Goal: Information Seeking & Learning: Learn about a topic

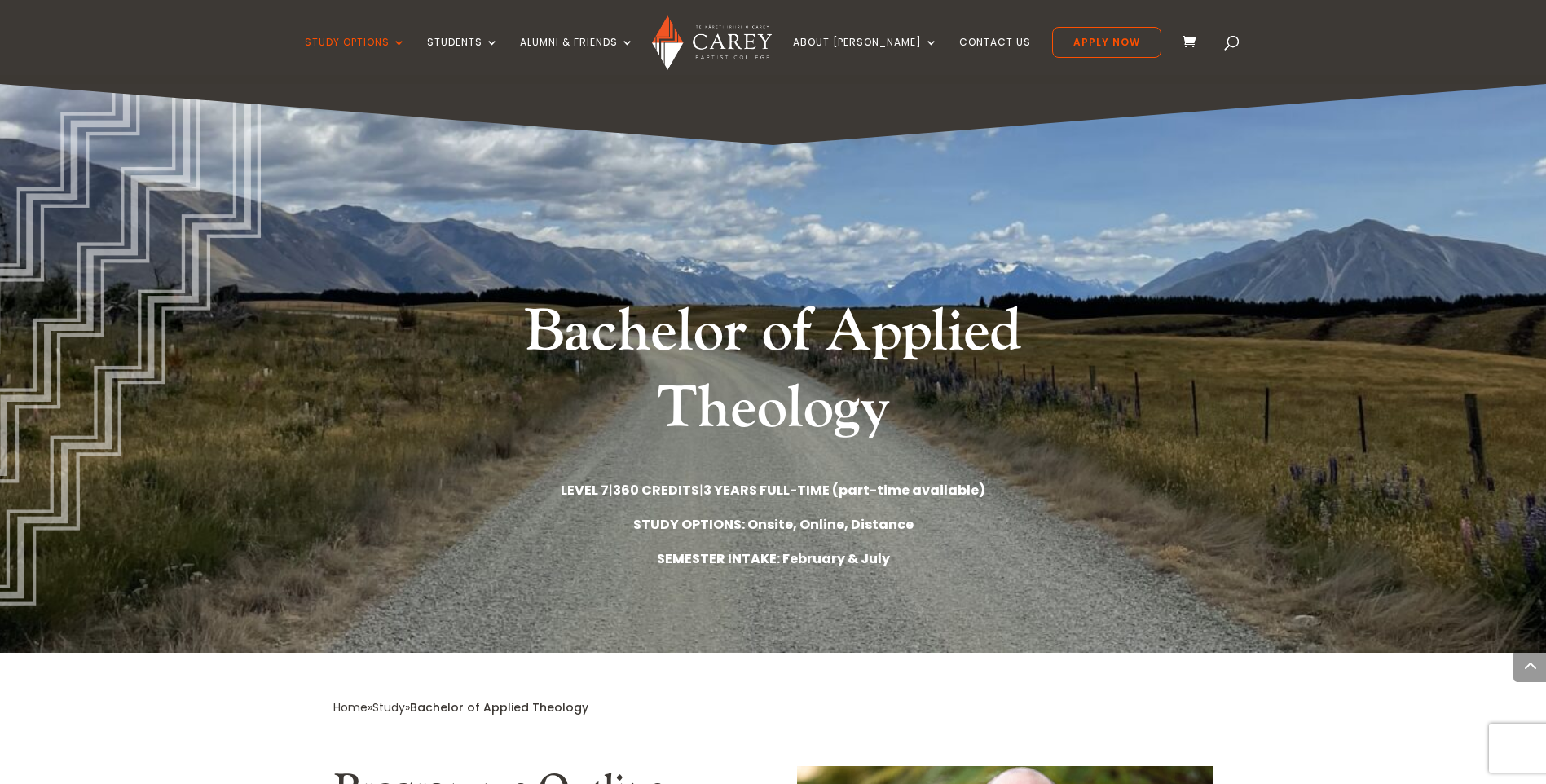
scroll to position [977, 0]
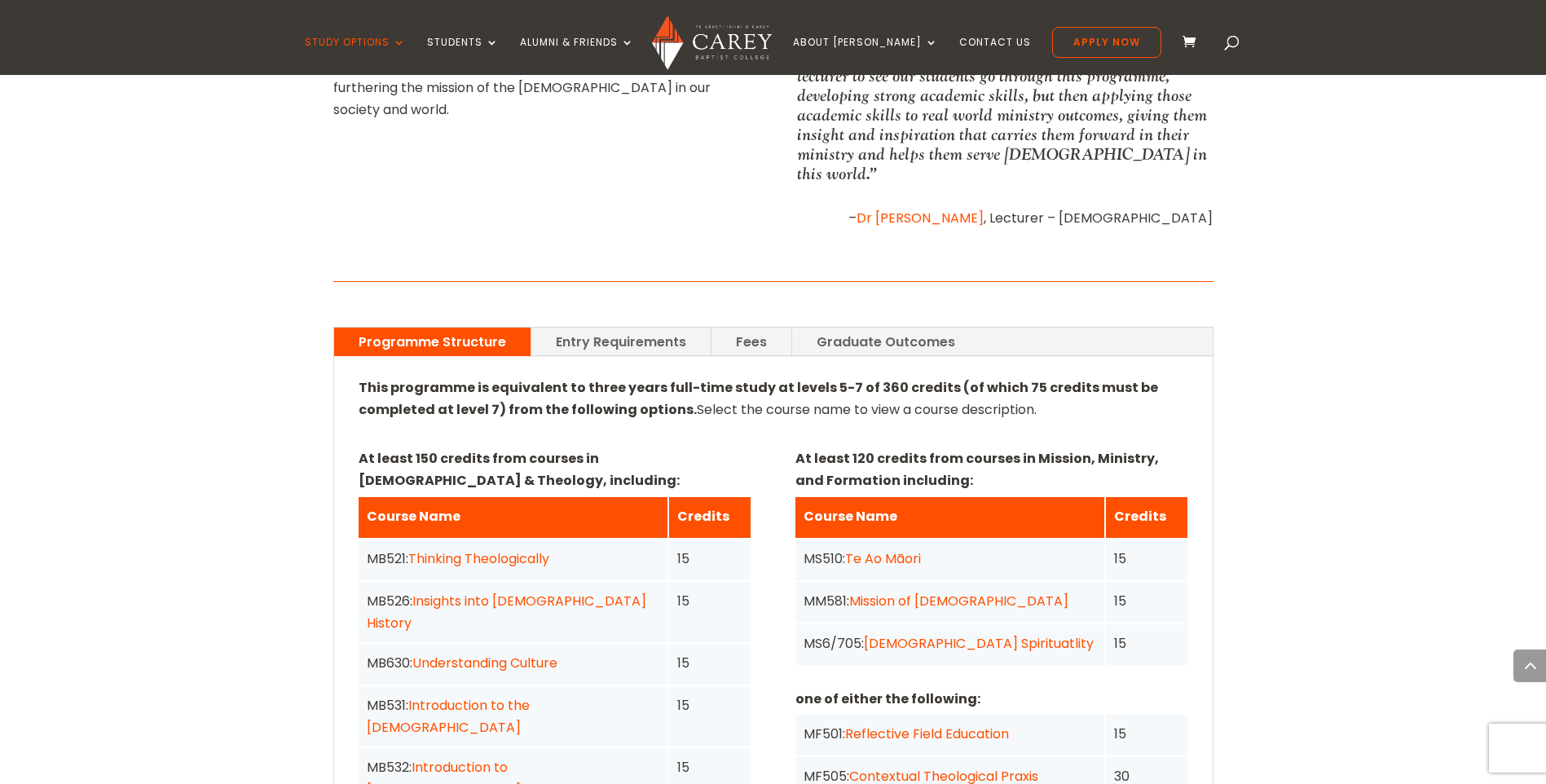
click at [753, 328] on link "Fees" at bounding box center [751, 342] width 80 height 28
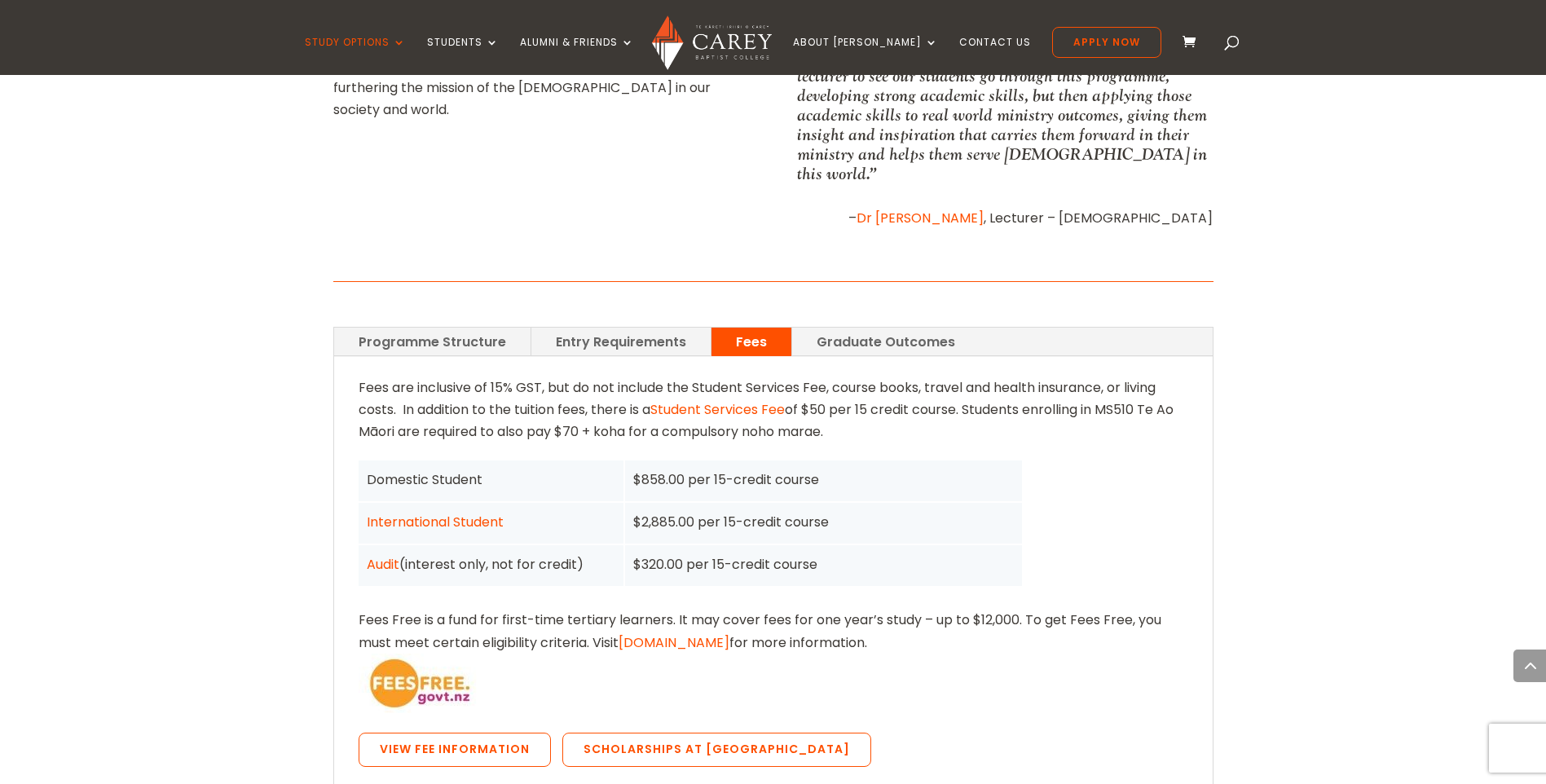
click at [434, 329] on link "Programme Structure" at bounding box center [433, 342] width 196 height 28
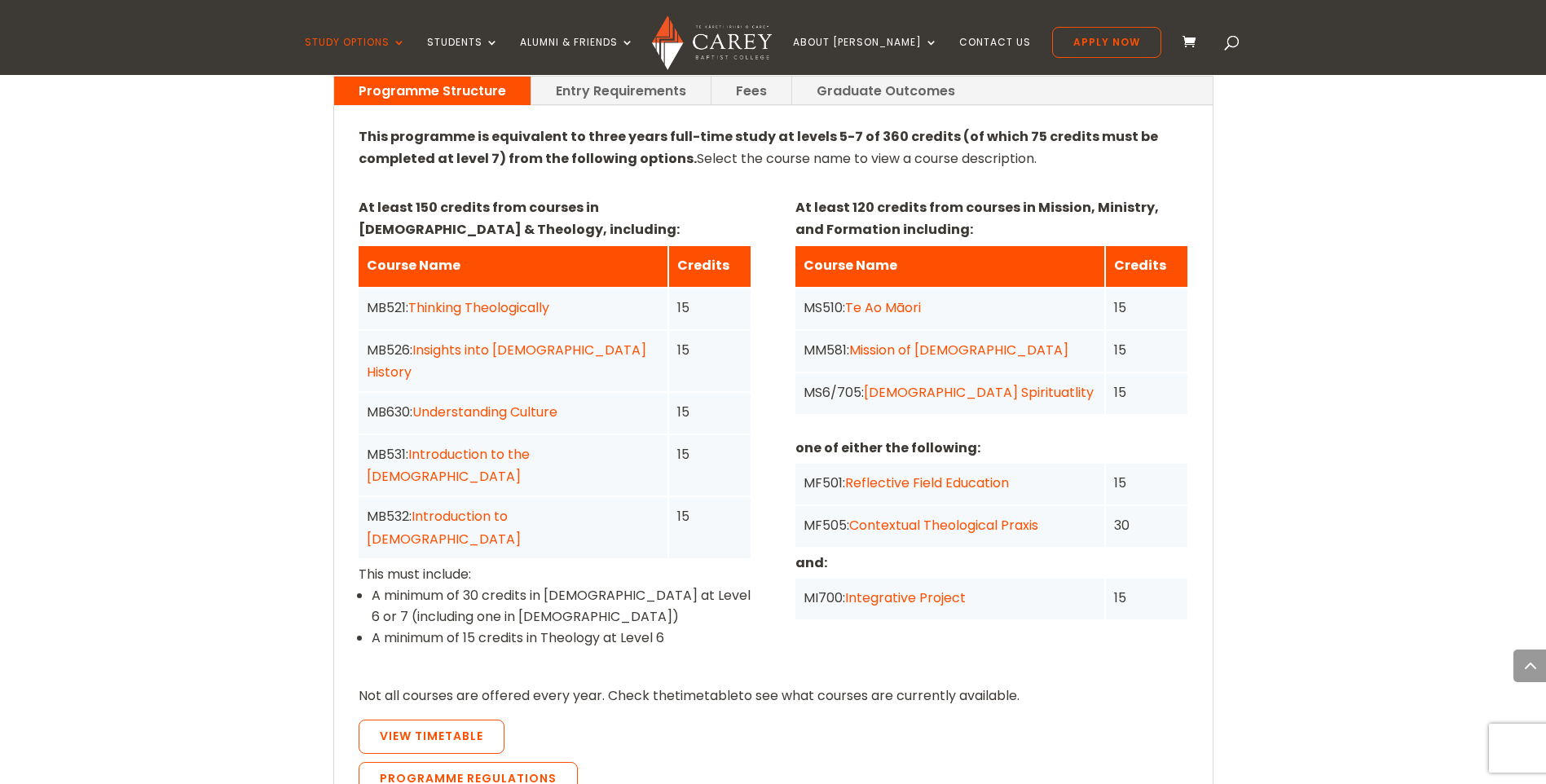
scroll to position [1222, 0]
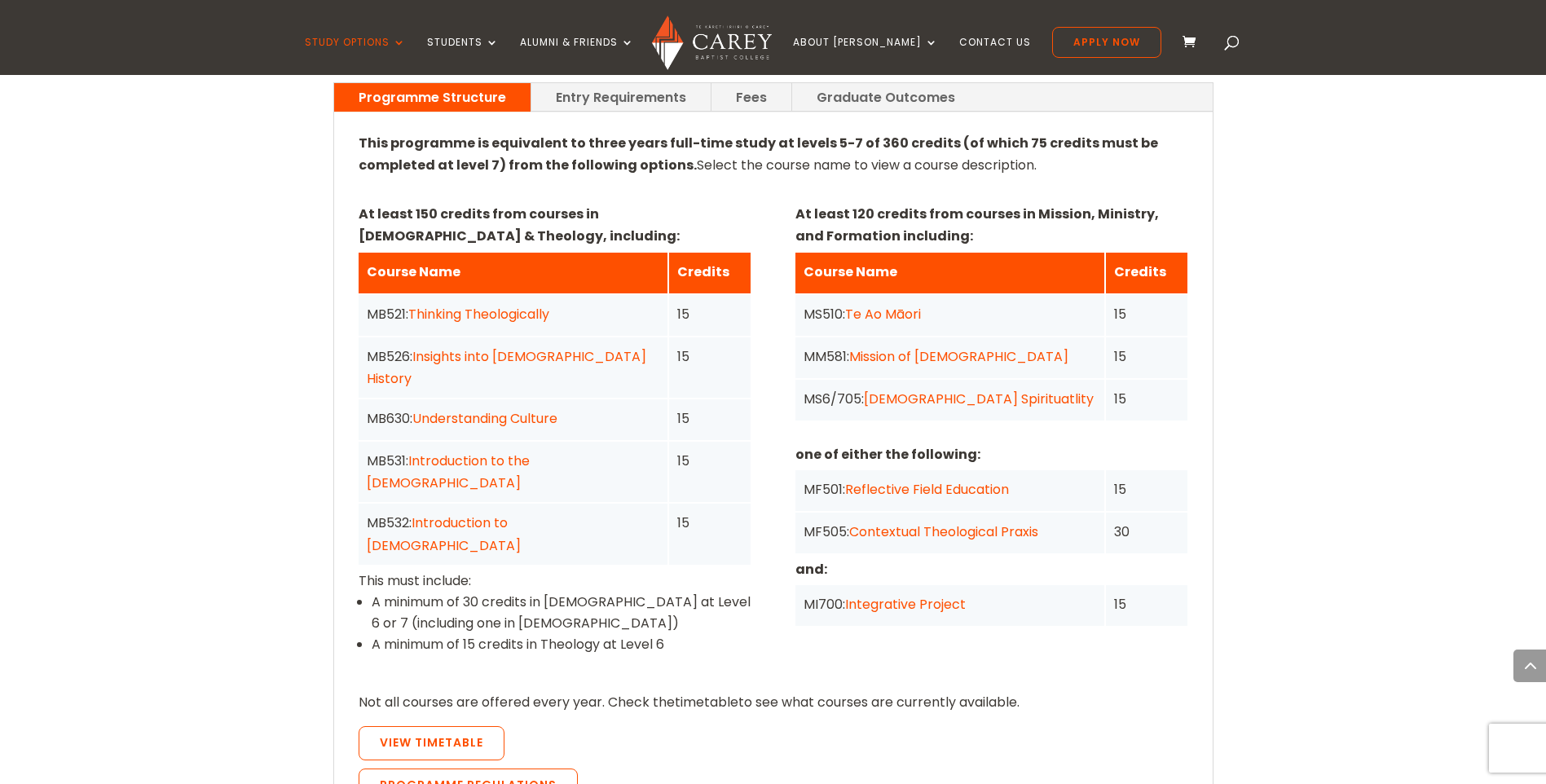
click at [524, 305] on link "Thinking Theologically" at bounding box center [479, 314] width 141 height 18
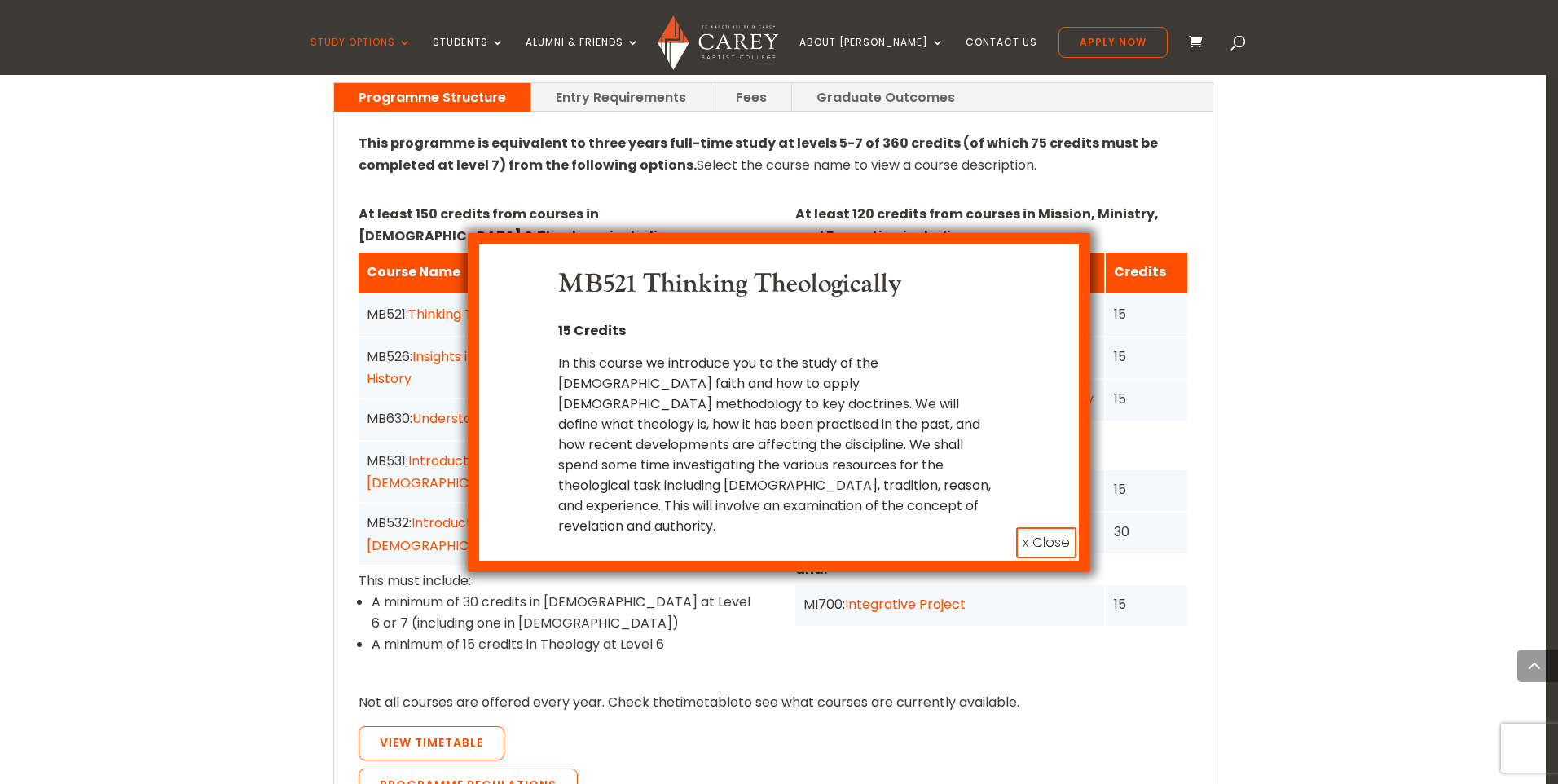
click at [1056, 528] on button "x Close" at bounding box center [1047, 542] width 60 height 31
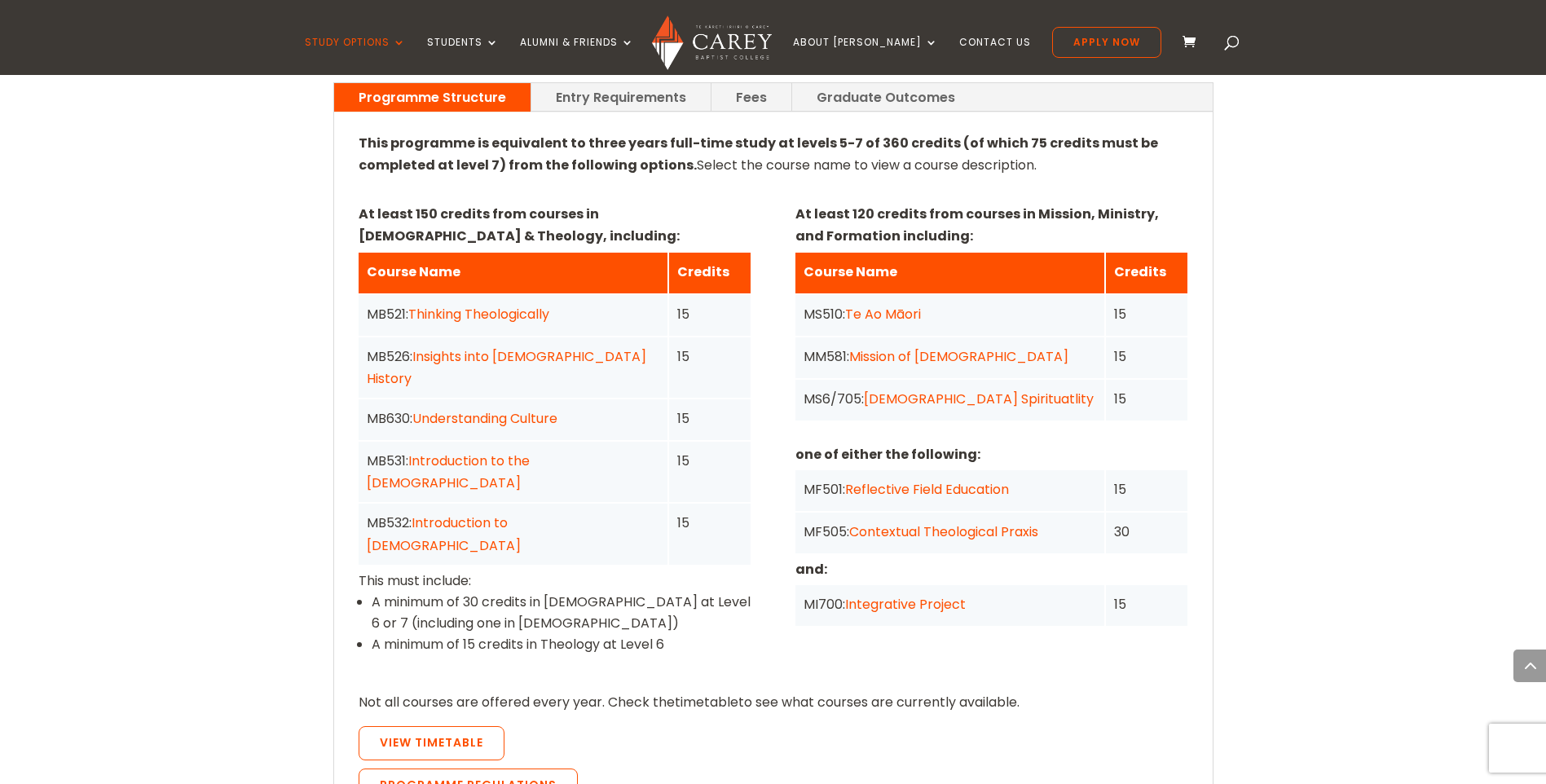
click at [530, 452] on link "Introduction to the [DEMOGRAPHIC_DATA]" at bounding box center [448, 472] width 163 height 40
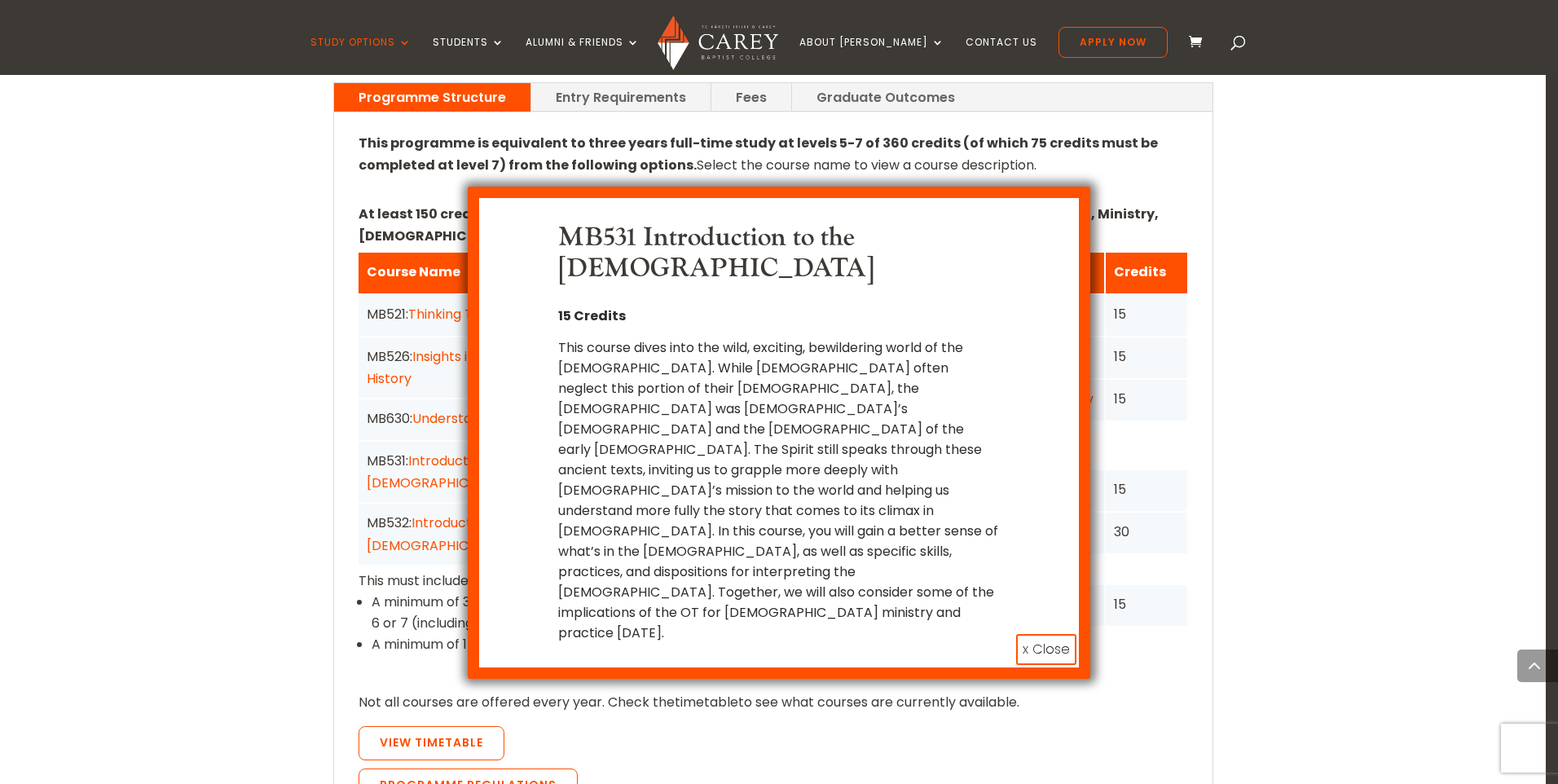
click at [380, 615] on div "MB531 Introduction to the Old Testament 15 Credits This course dives into the w…" at bounding box center [779, 392] width 1558 height 784
click at [1046, 634] on button "x Close" at bounding box center [1047, 649] width 60 height 31
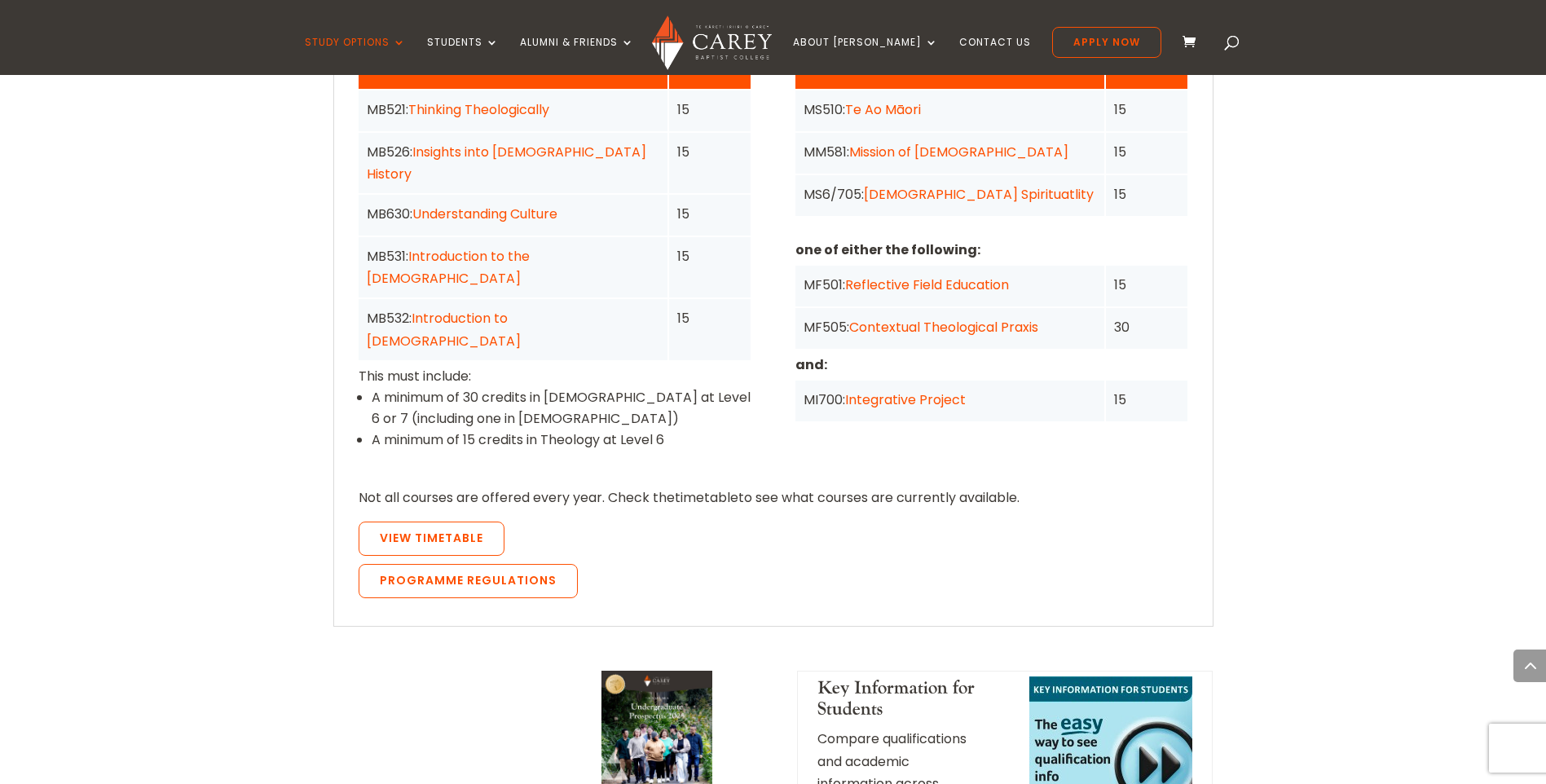
scroll to position [1548, 0]
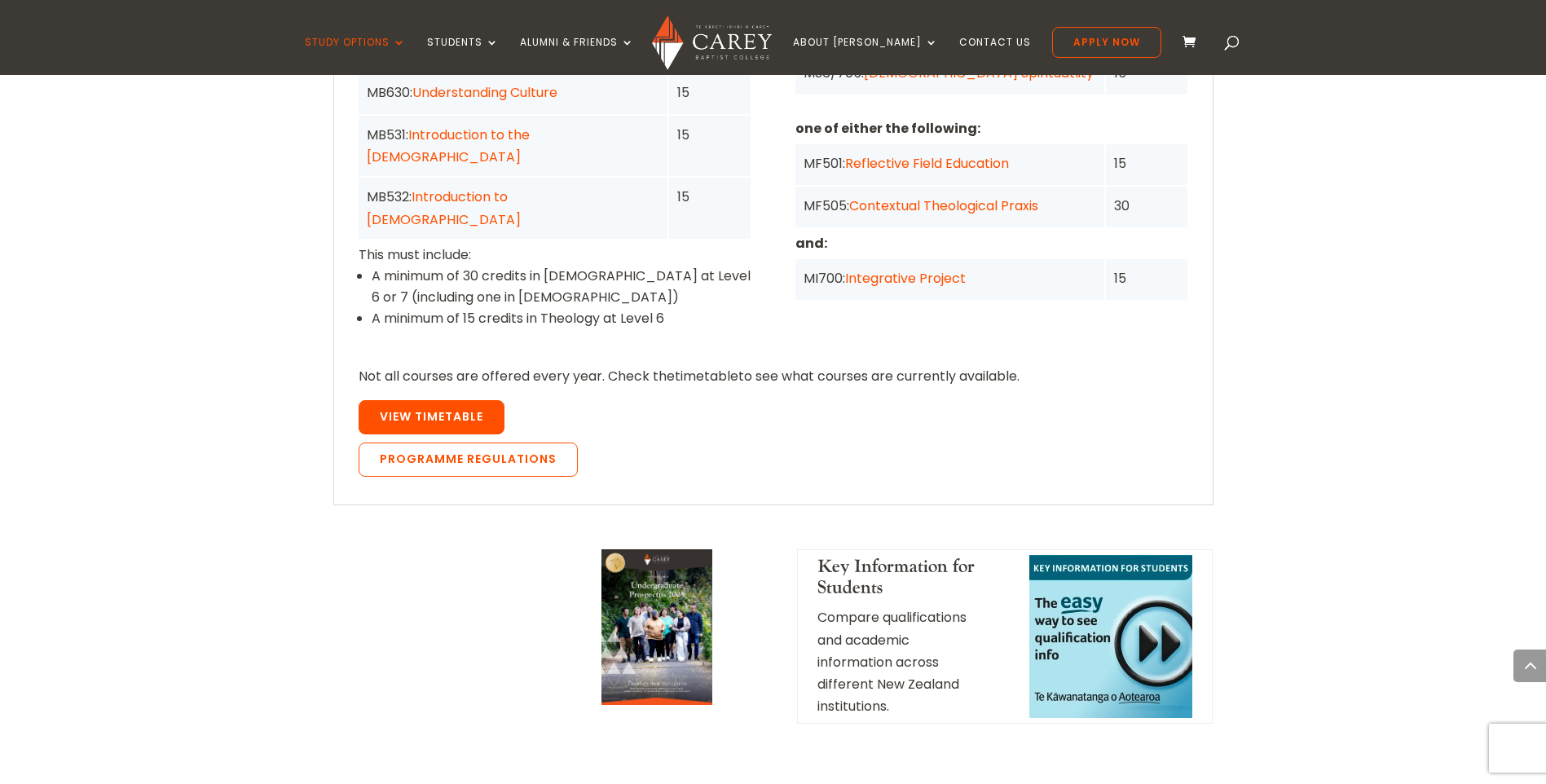
click at [444, 408] on span "View Timetable" at bounding box center [431, 417] width 104 height 16
click at [466, 400] on link "View Timetable" at bounding box center [431, 417] width 146 height 34
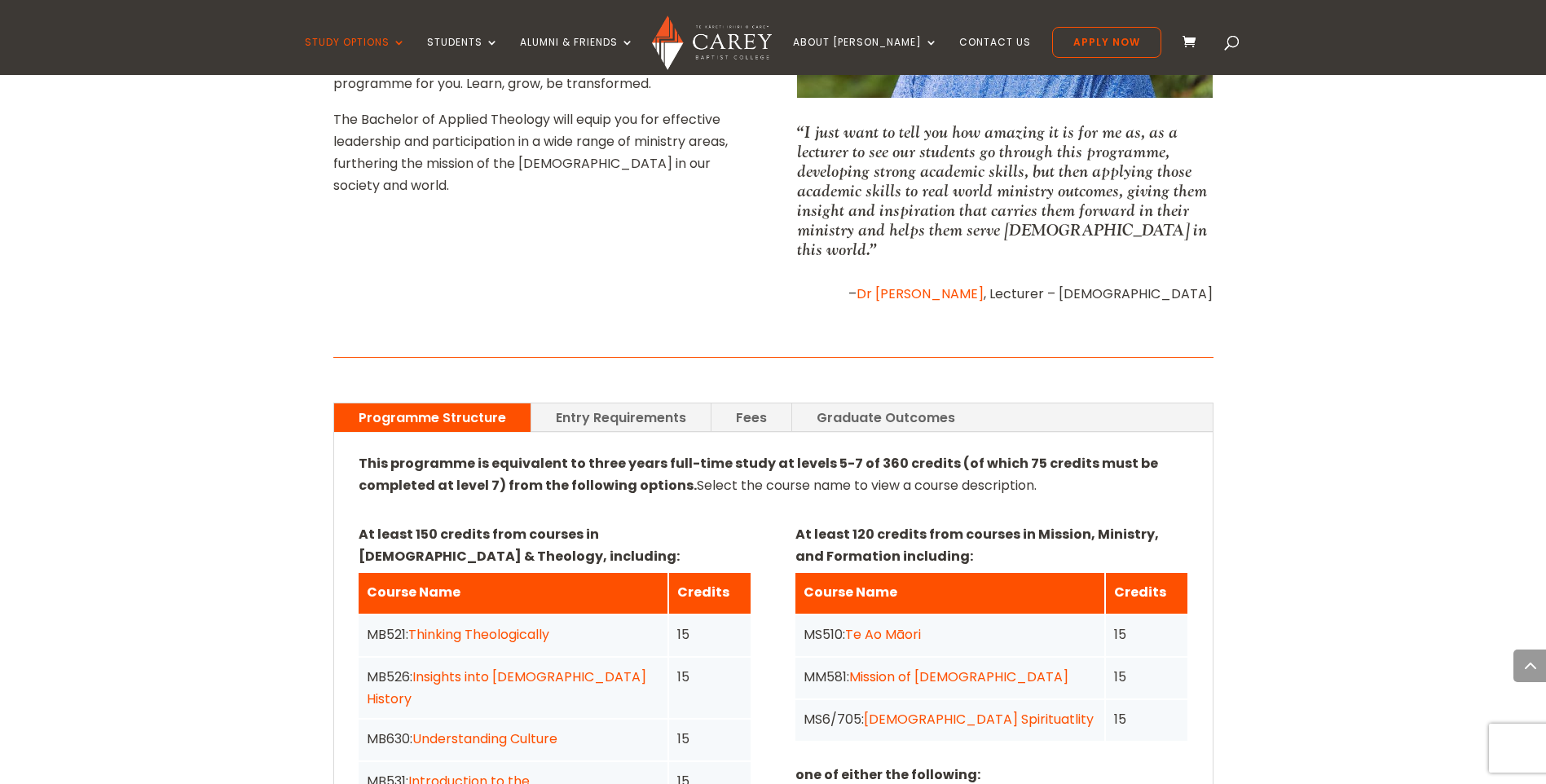
scroll to position [896, 0]
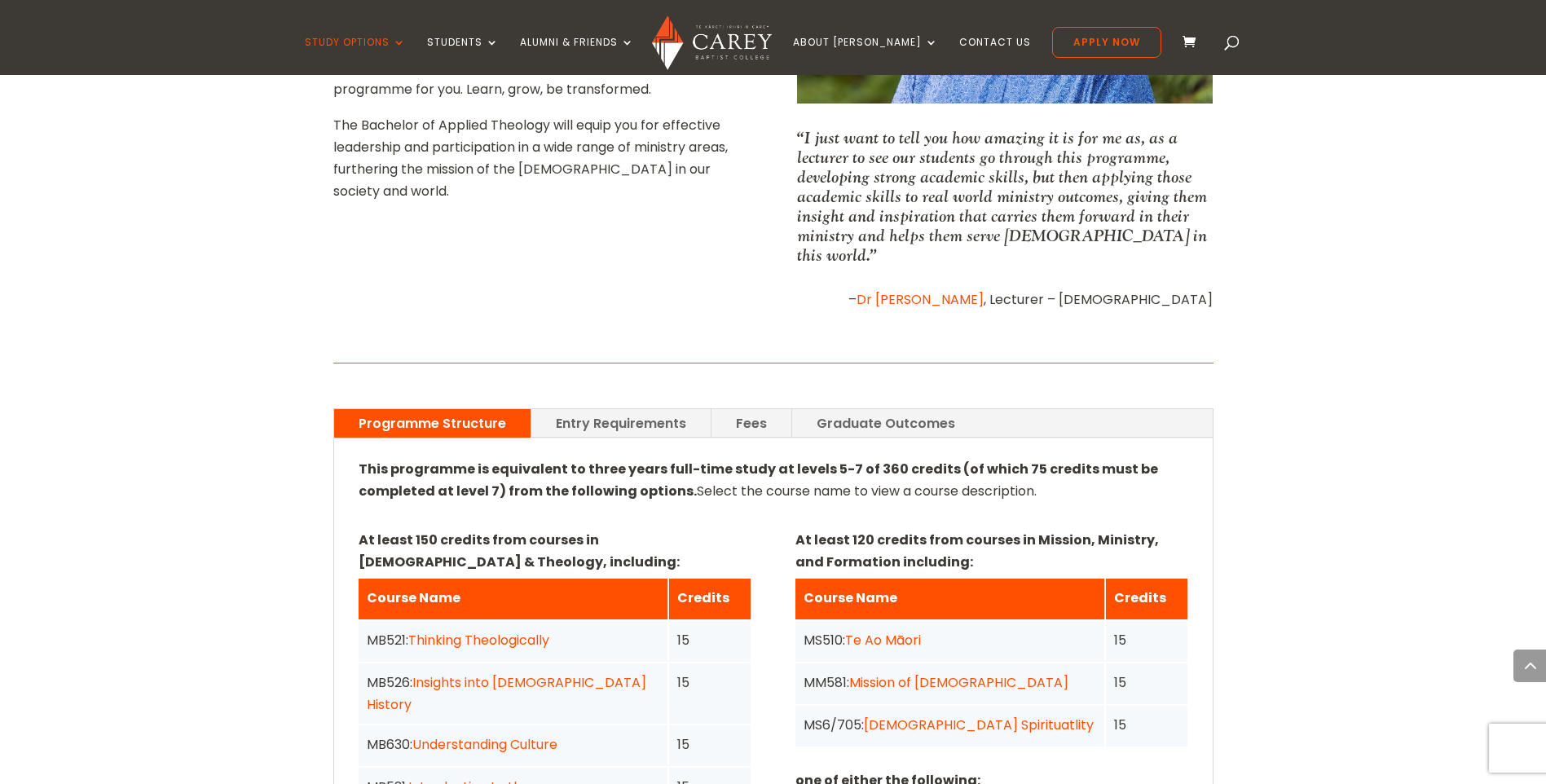
click at [640, 408] on link "Entry Requirements" at bounding box center [621, 422] width 180 height 28
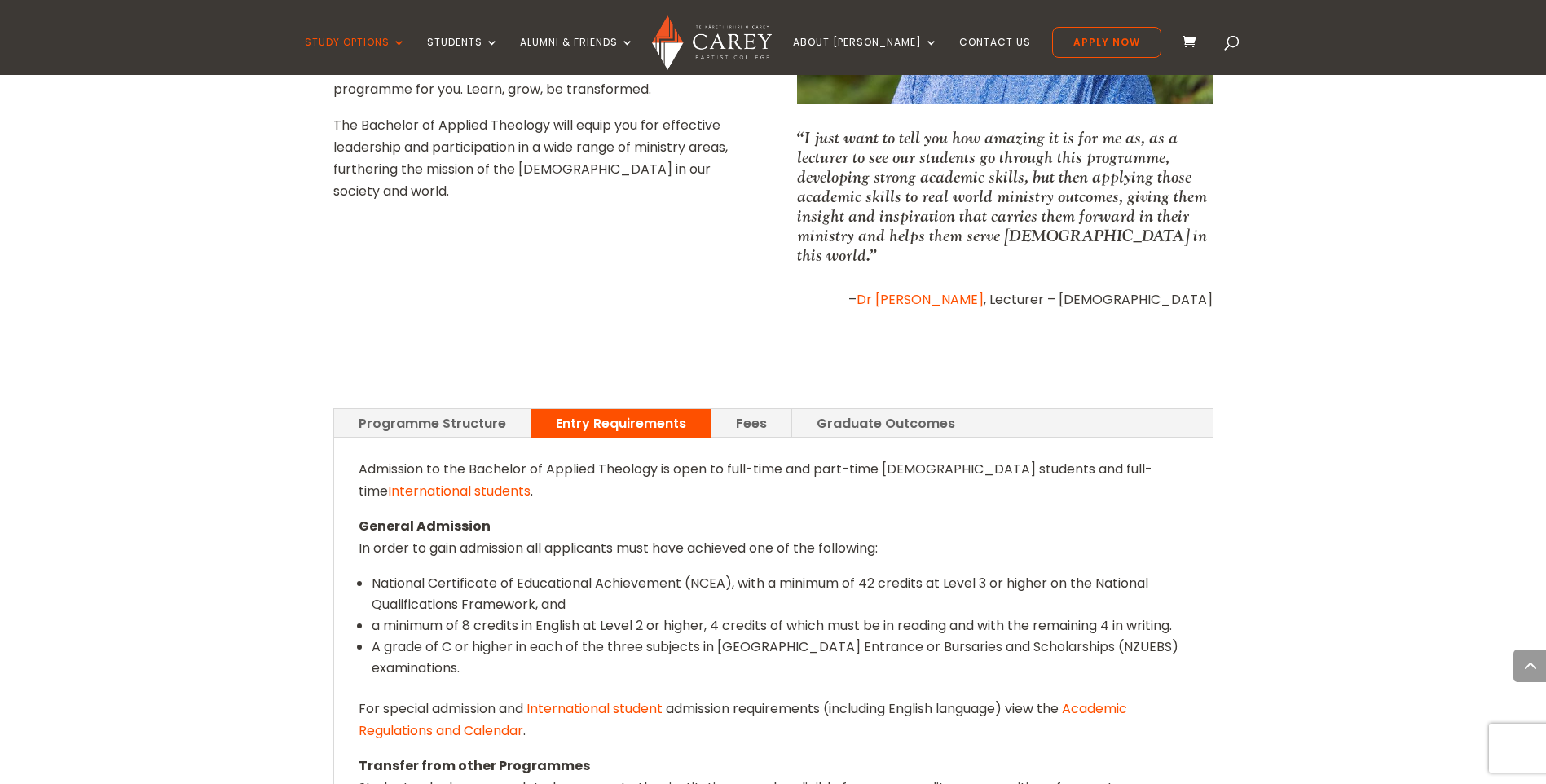
click at [850, 408] on link "Graduate Outcomes" at bounding box center [885, 422] width 188 height 28
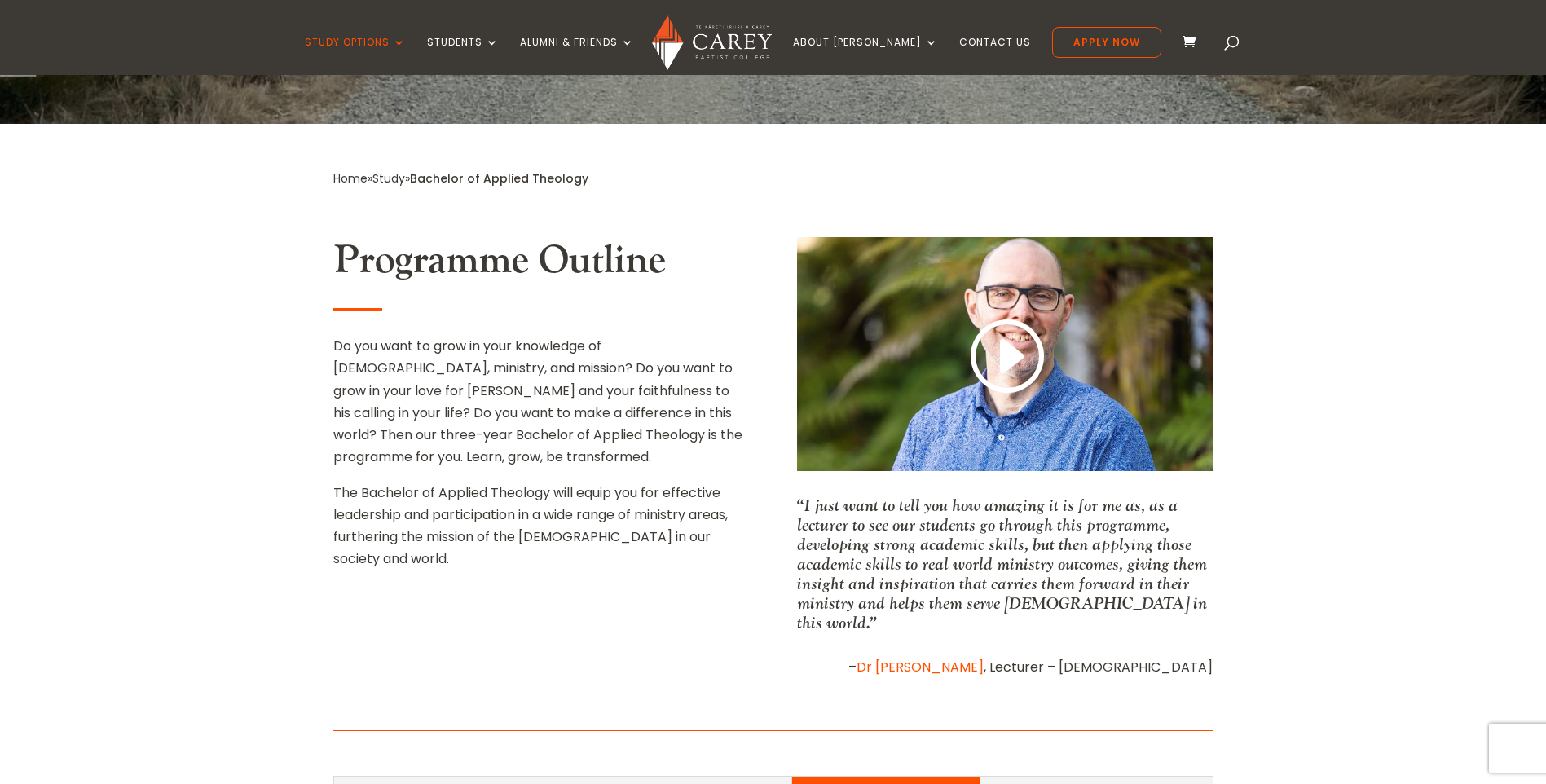
scroll to position [326, 0]
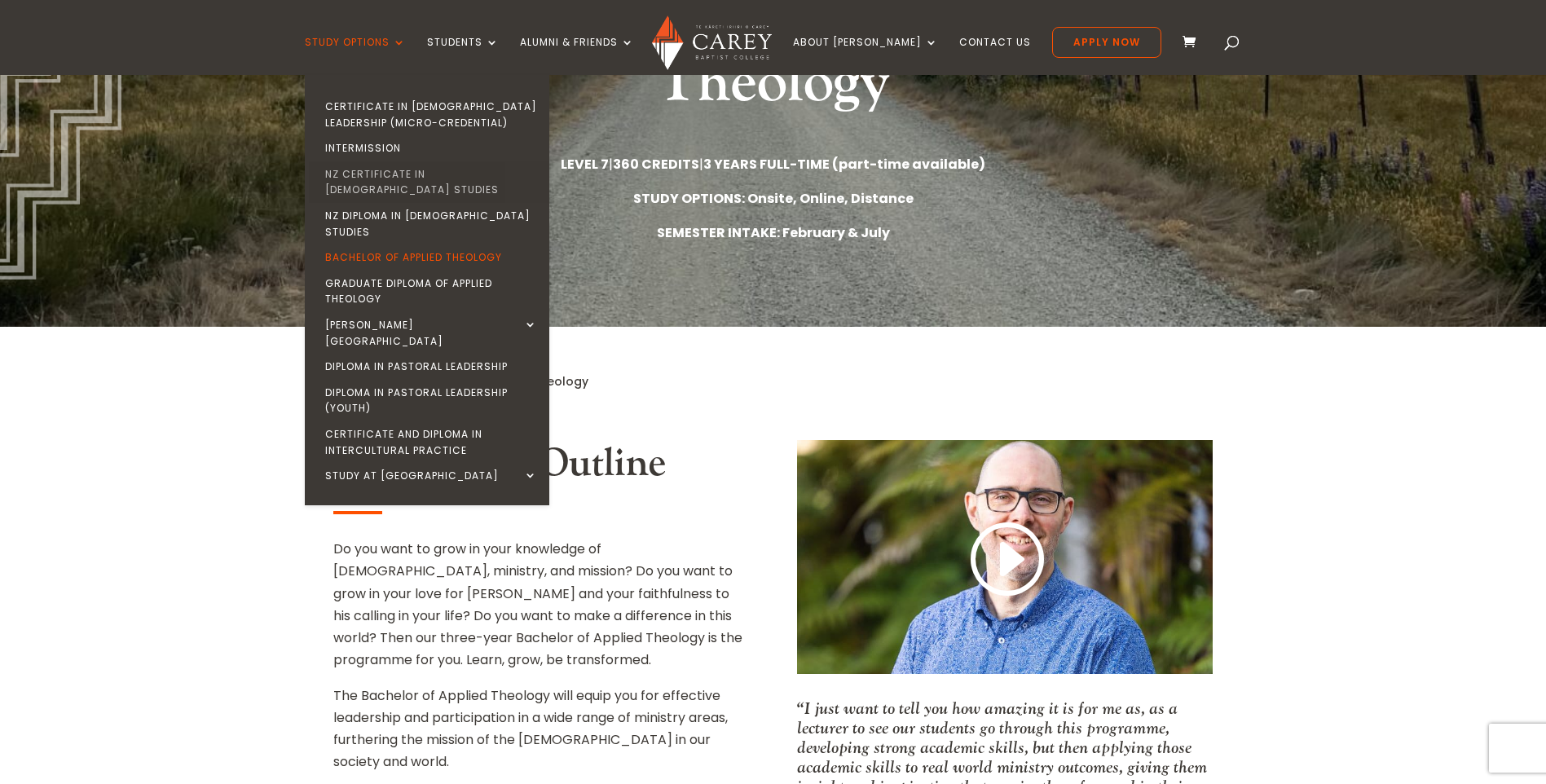
click at [485, 179] on link "NZ Certificate in [DEMOGRAPHIC_DATA] Studies" at bounding box center [431, 181] width 245 height 41
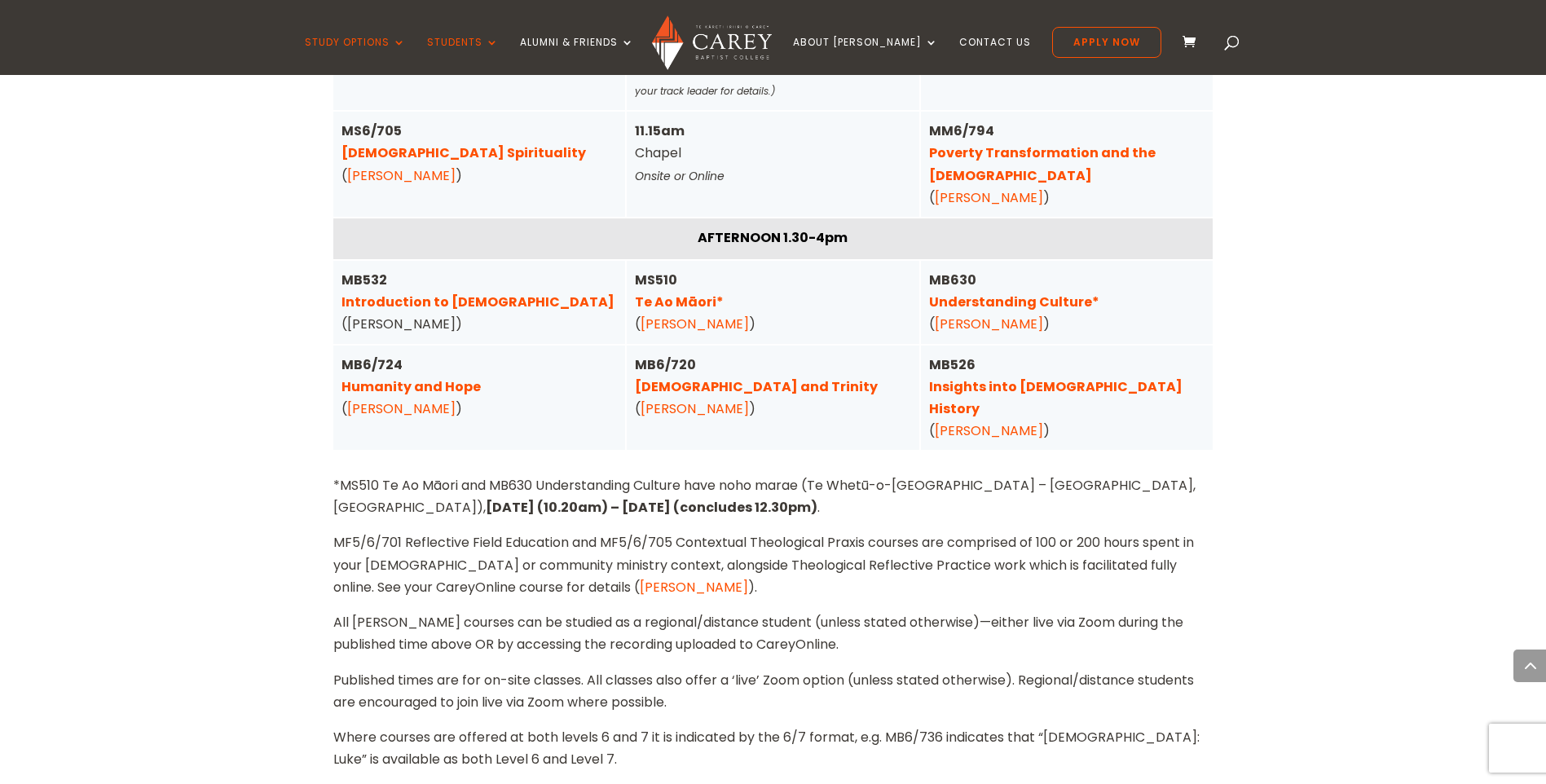
scroll to position [3989, 0]
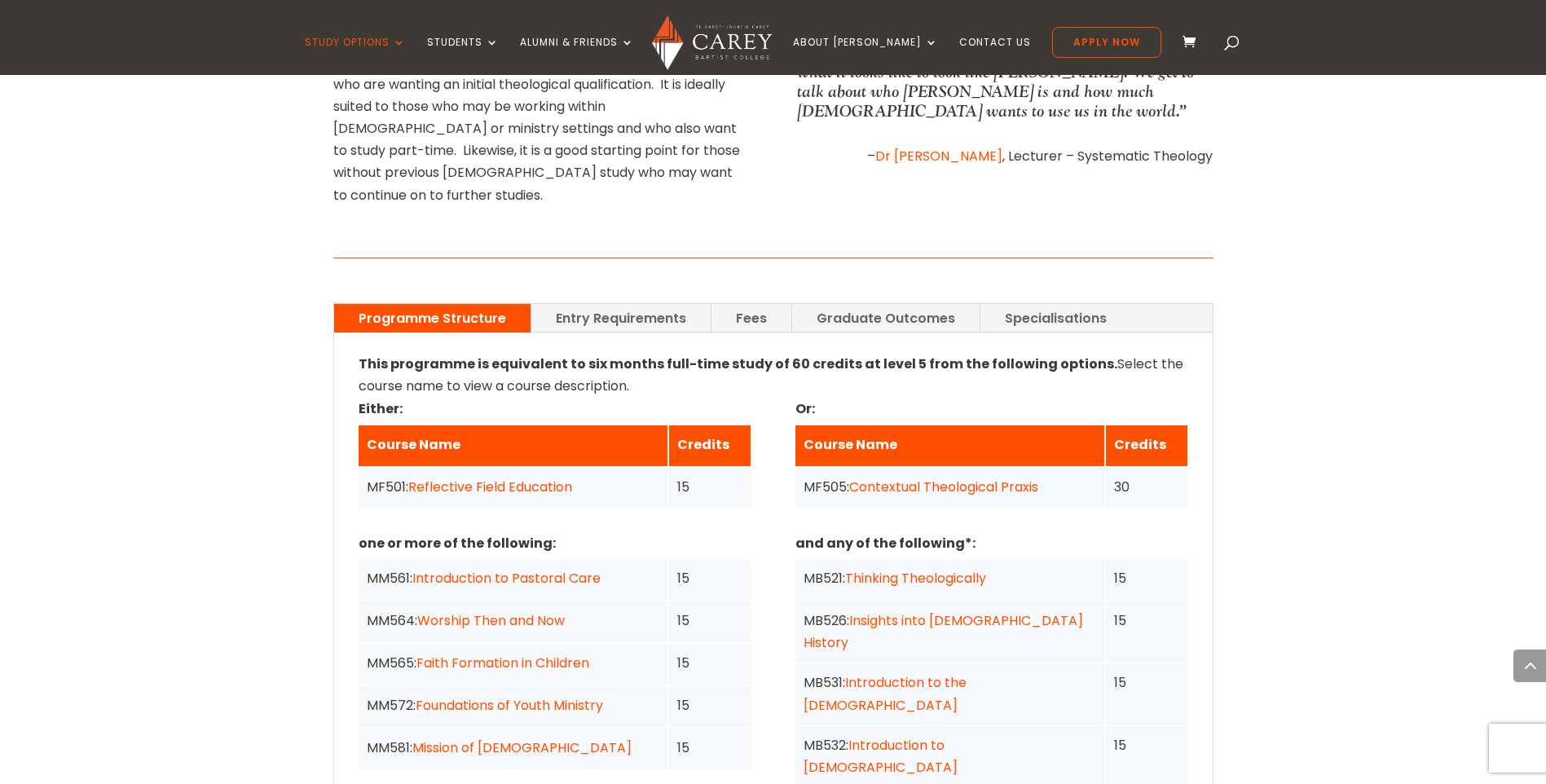
scroll to position [1059, 0]
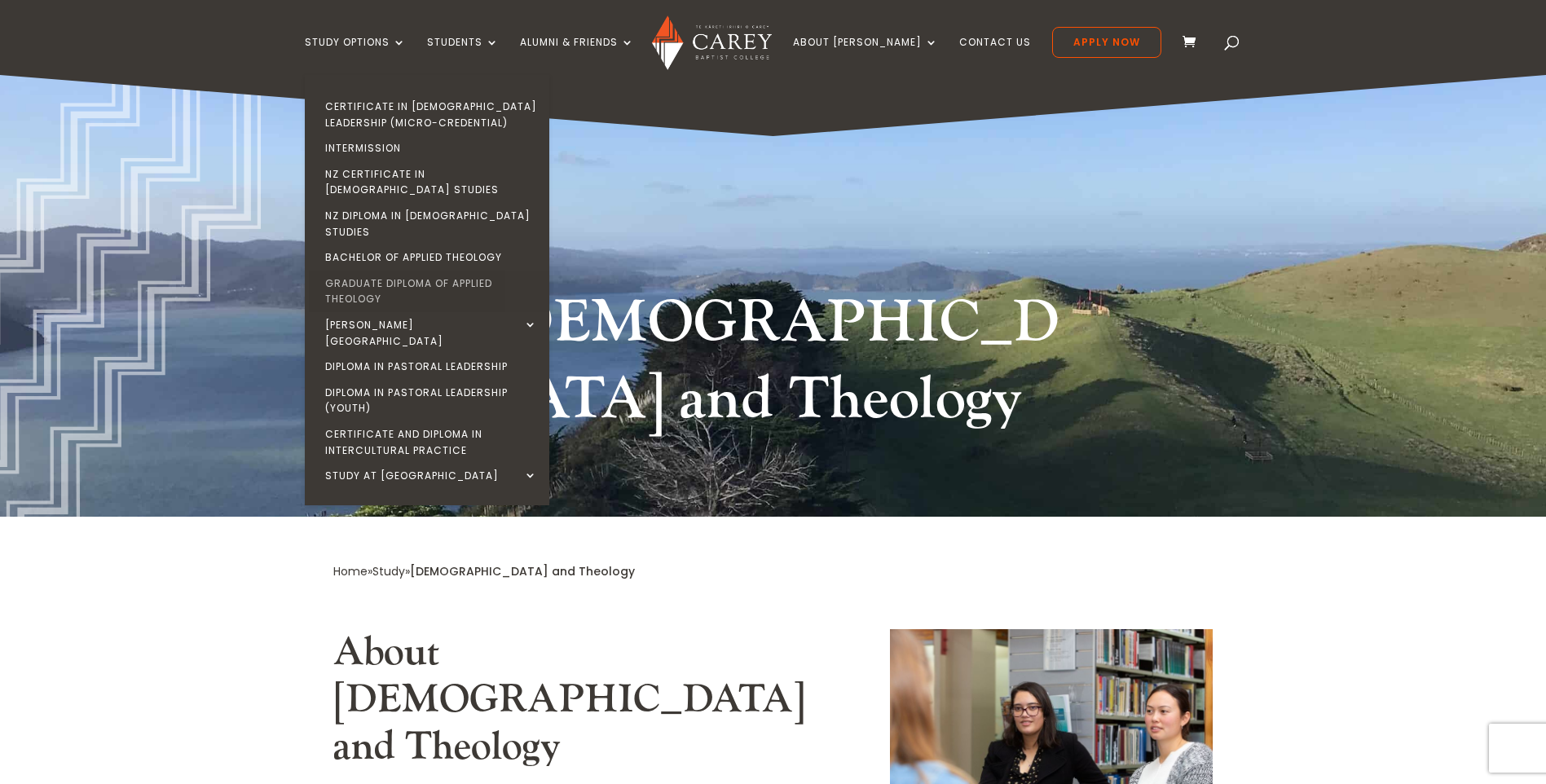
click at [389, 270] on link "Graduate Diploma of Applied Theology" at bounding box center [431, 290] width 245 height 41
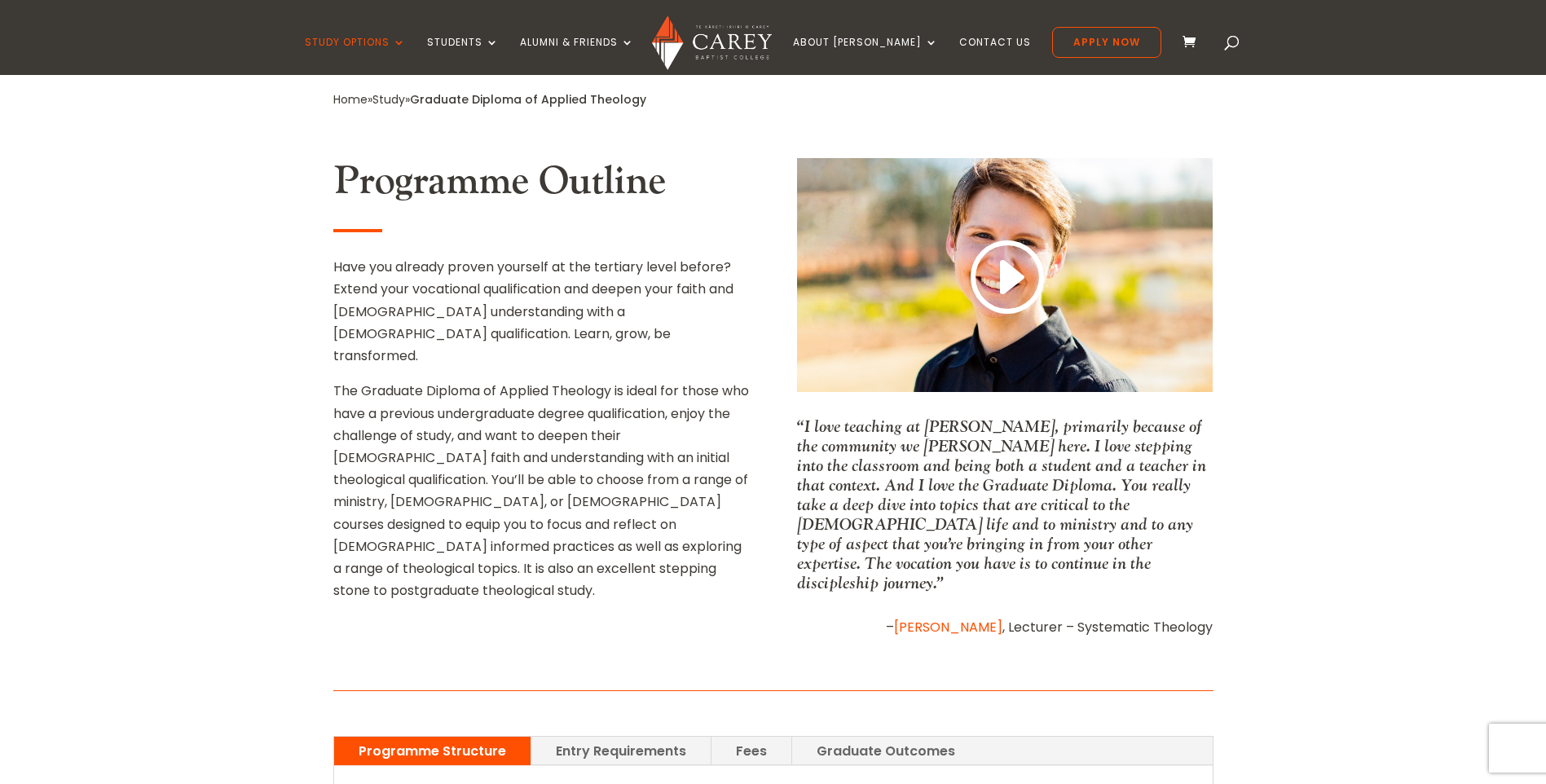
scroll to position [571, 0]
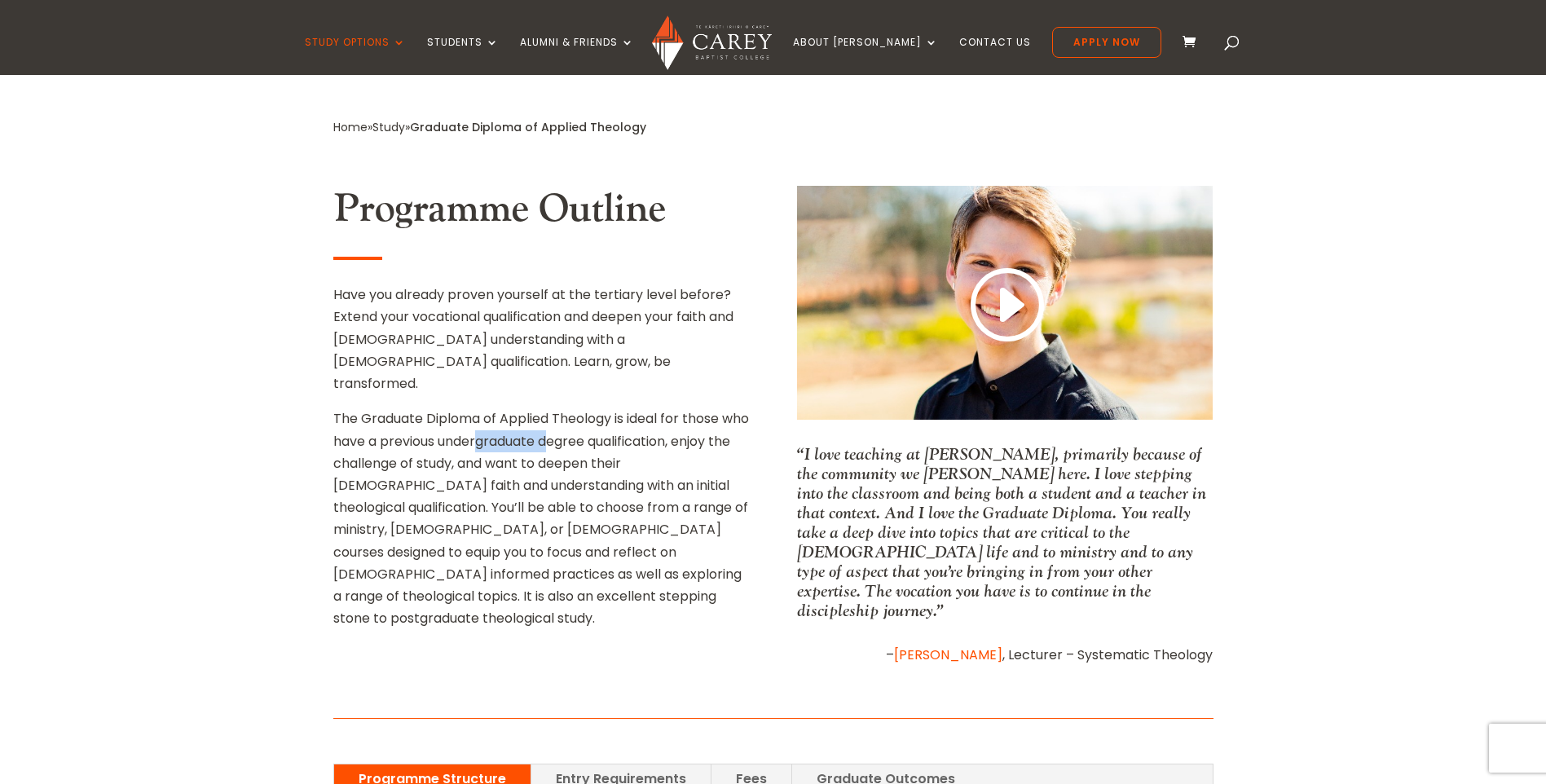
drag, startPoint x: 532, startPoint y: 425, endPoint x: 585, endPoint y: 425, distance: 53.0
click at [583, 425] on p "The Graduate Diploma of Applied Theology is ideal for those who have a previous…" at bounding box center [542, 525] width 416 height 234
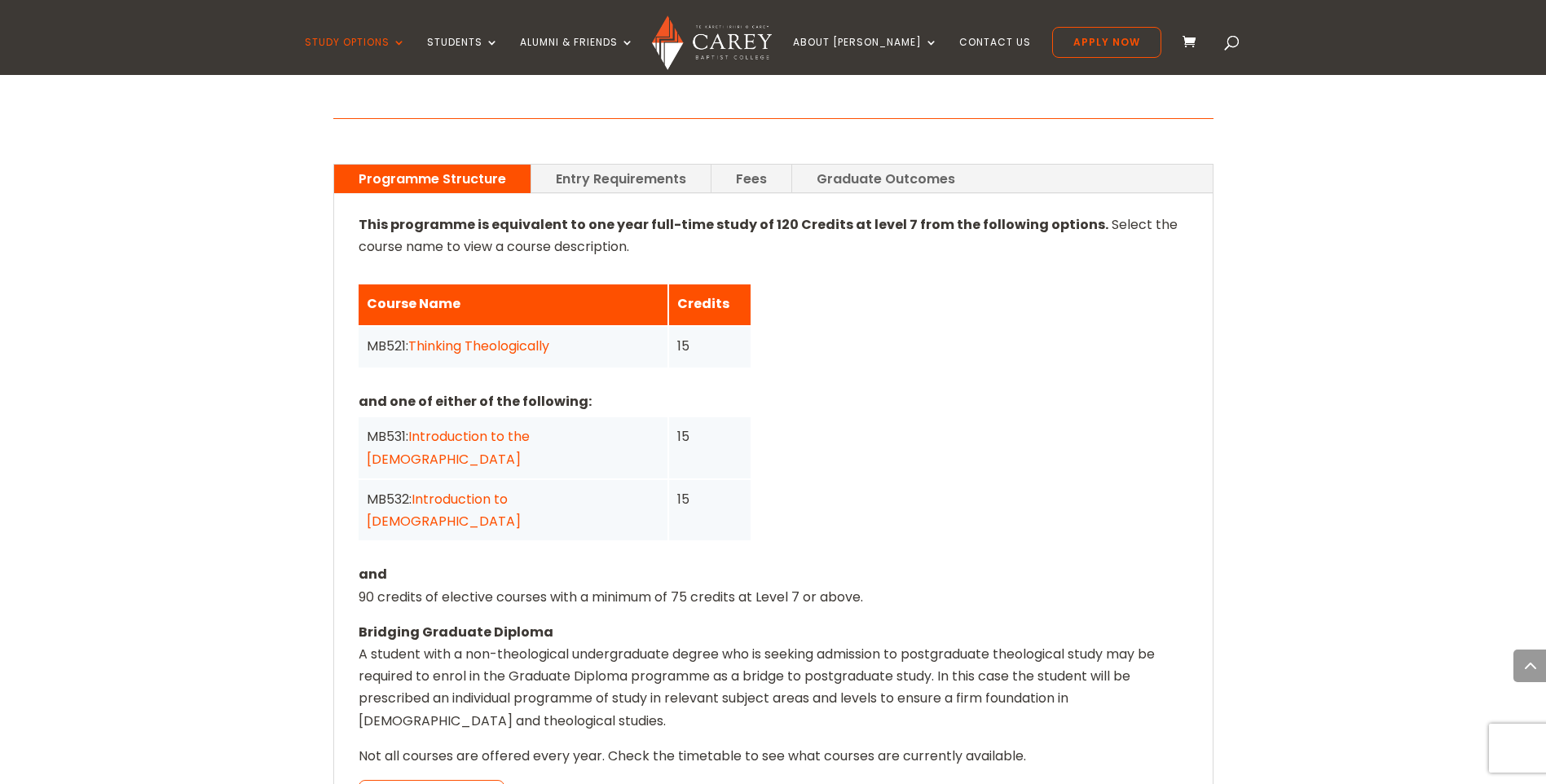
scroll to position [1140, 0]
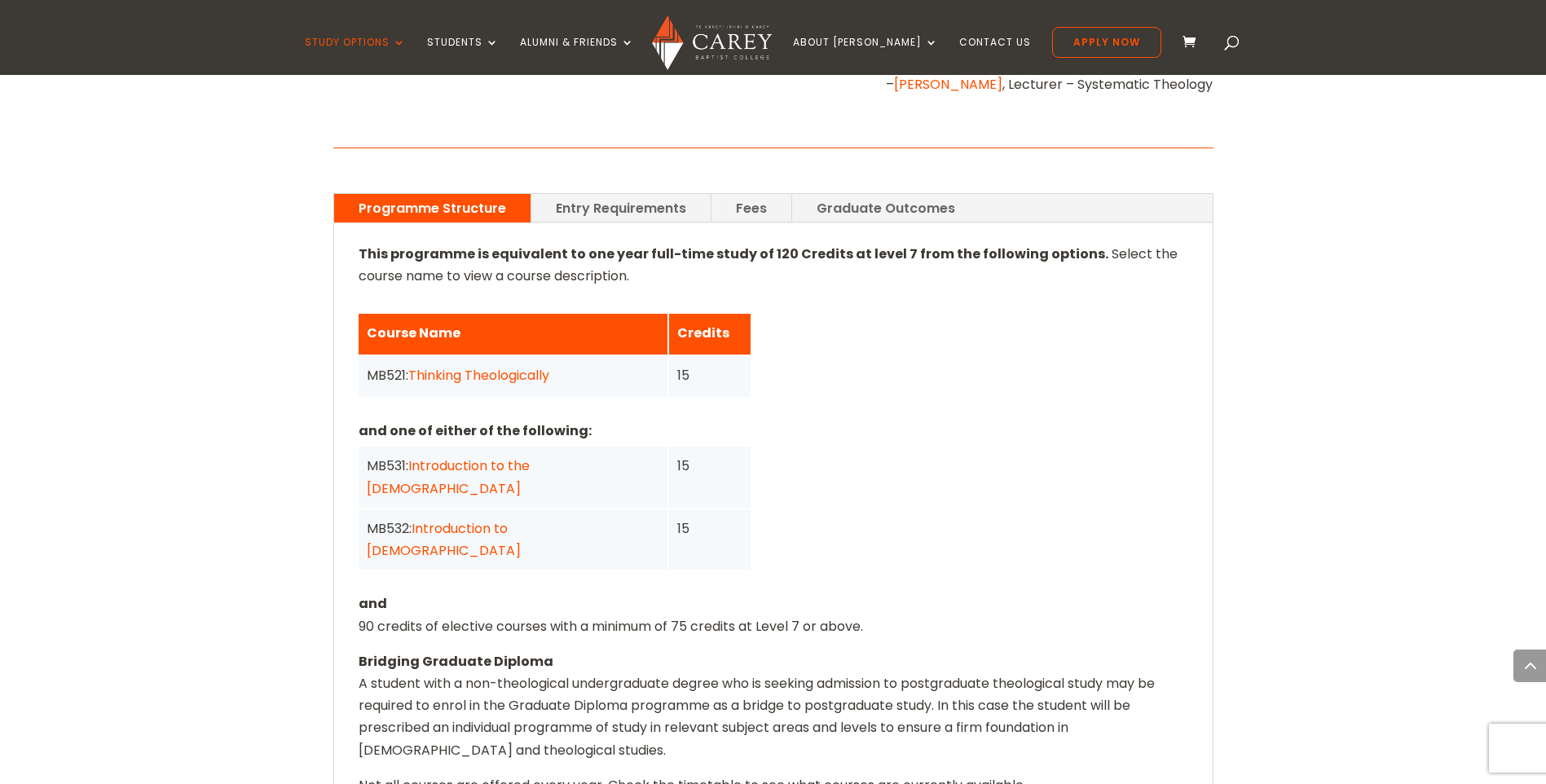
click at [510, 365] on link "Thinking Theologically" at bounding box center [479, 375] width 141 height 18
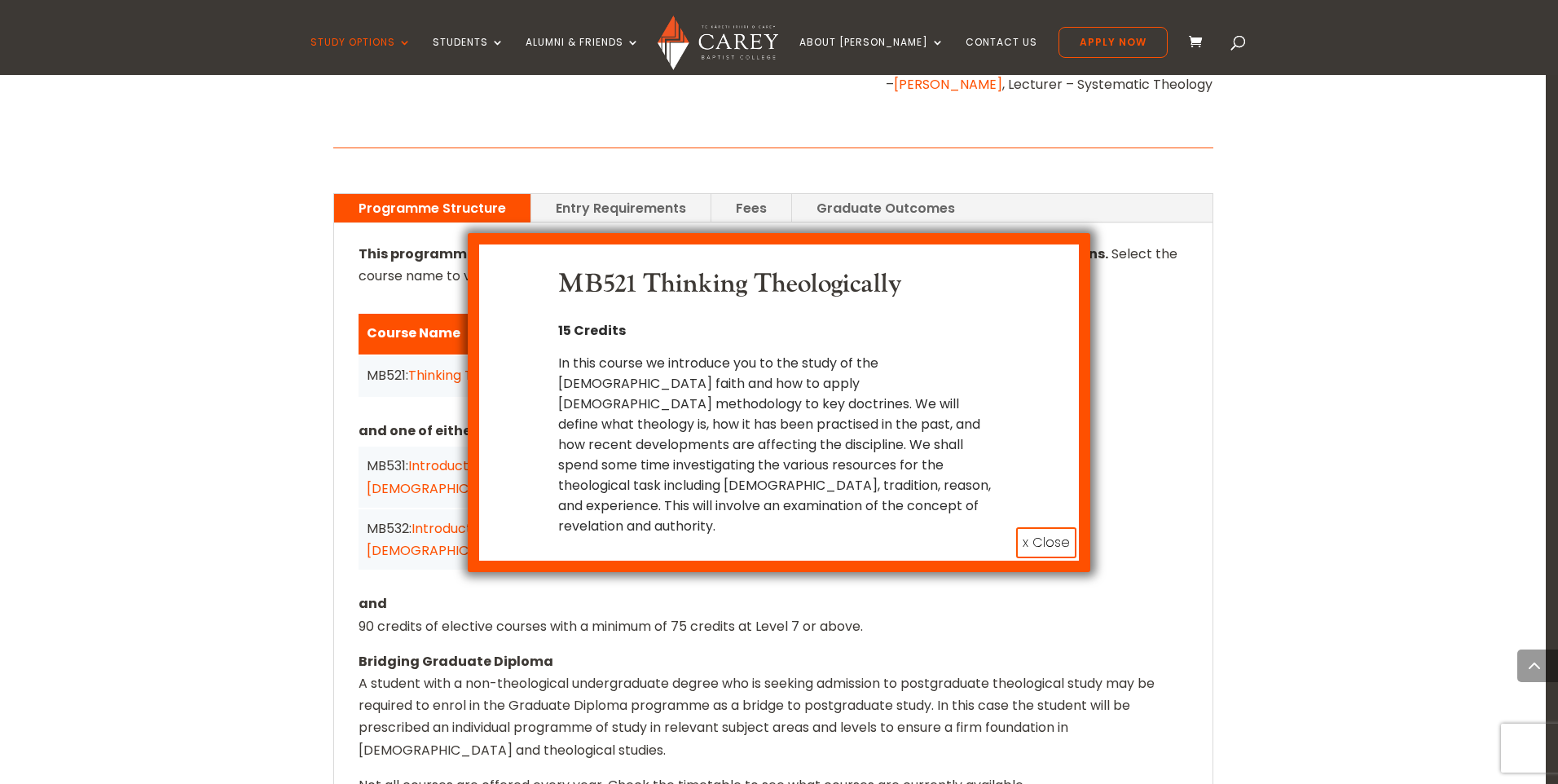
click at [1047, 527] on button "x Close" at bounding box center [1047, 542] width 60 height 31
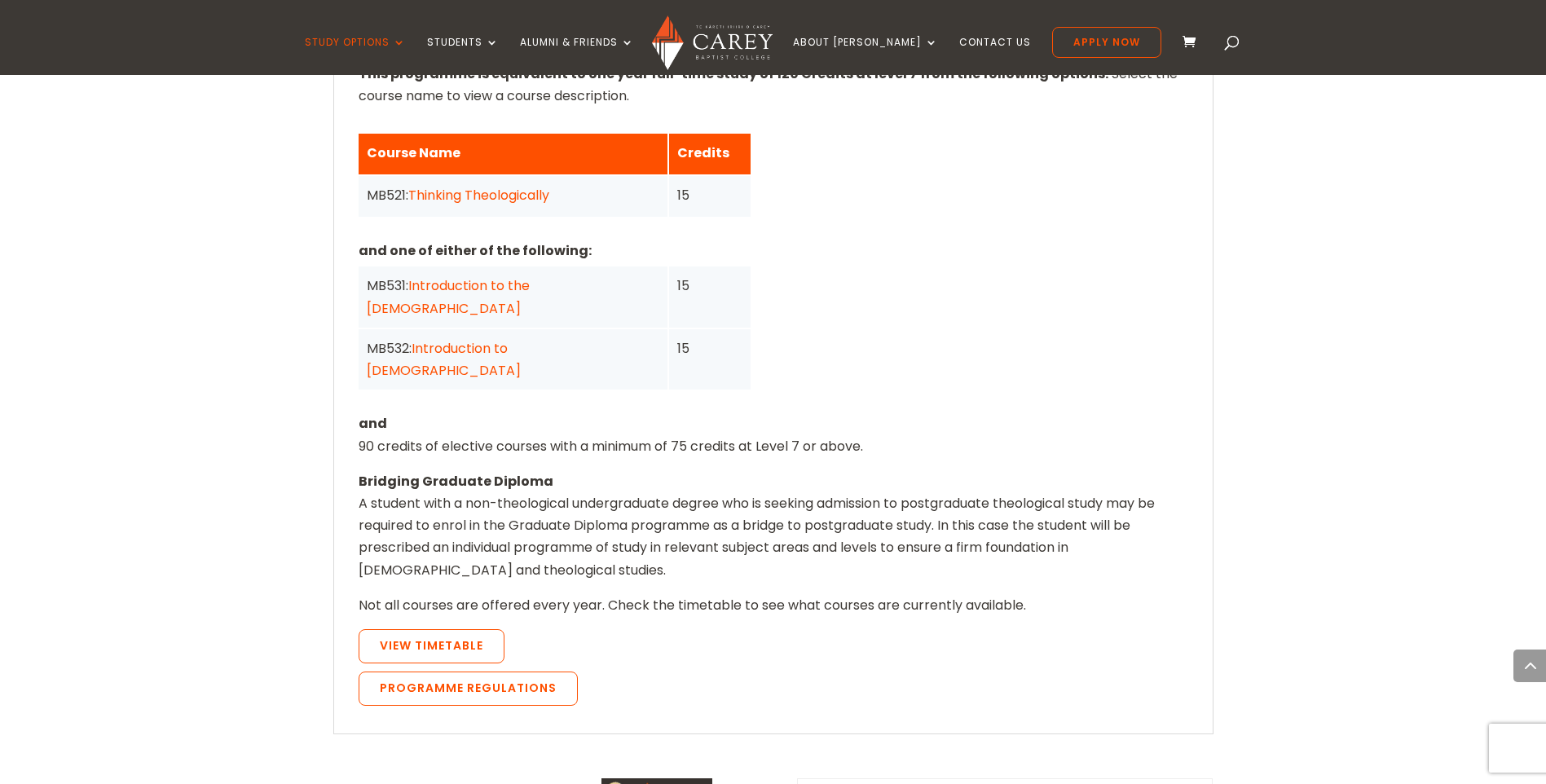
scroll to position [1385, 0]
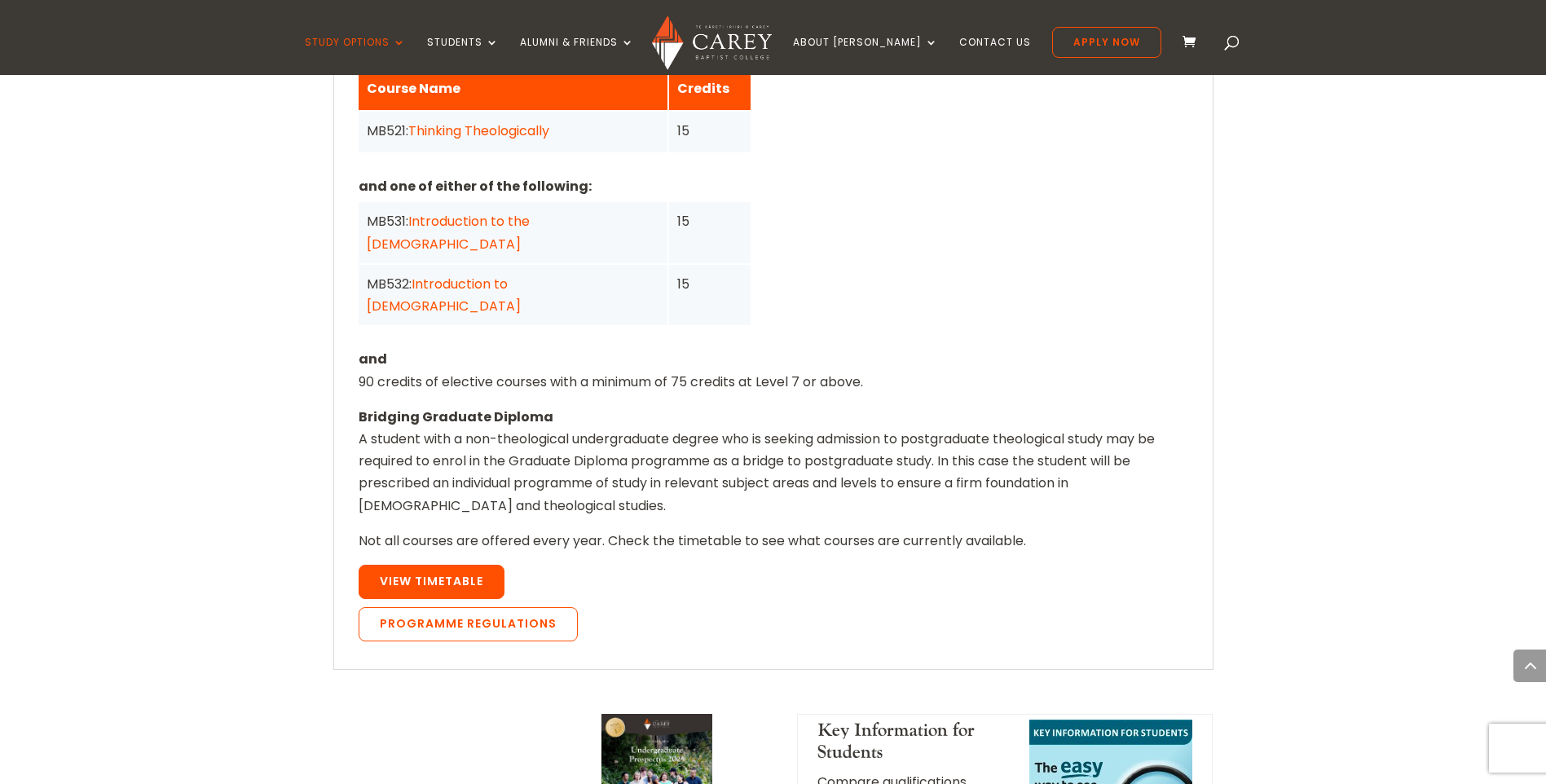
click at [414, 564] on link "View Timetable" at bounding box center [431, 581] width 146 height 34
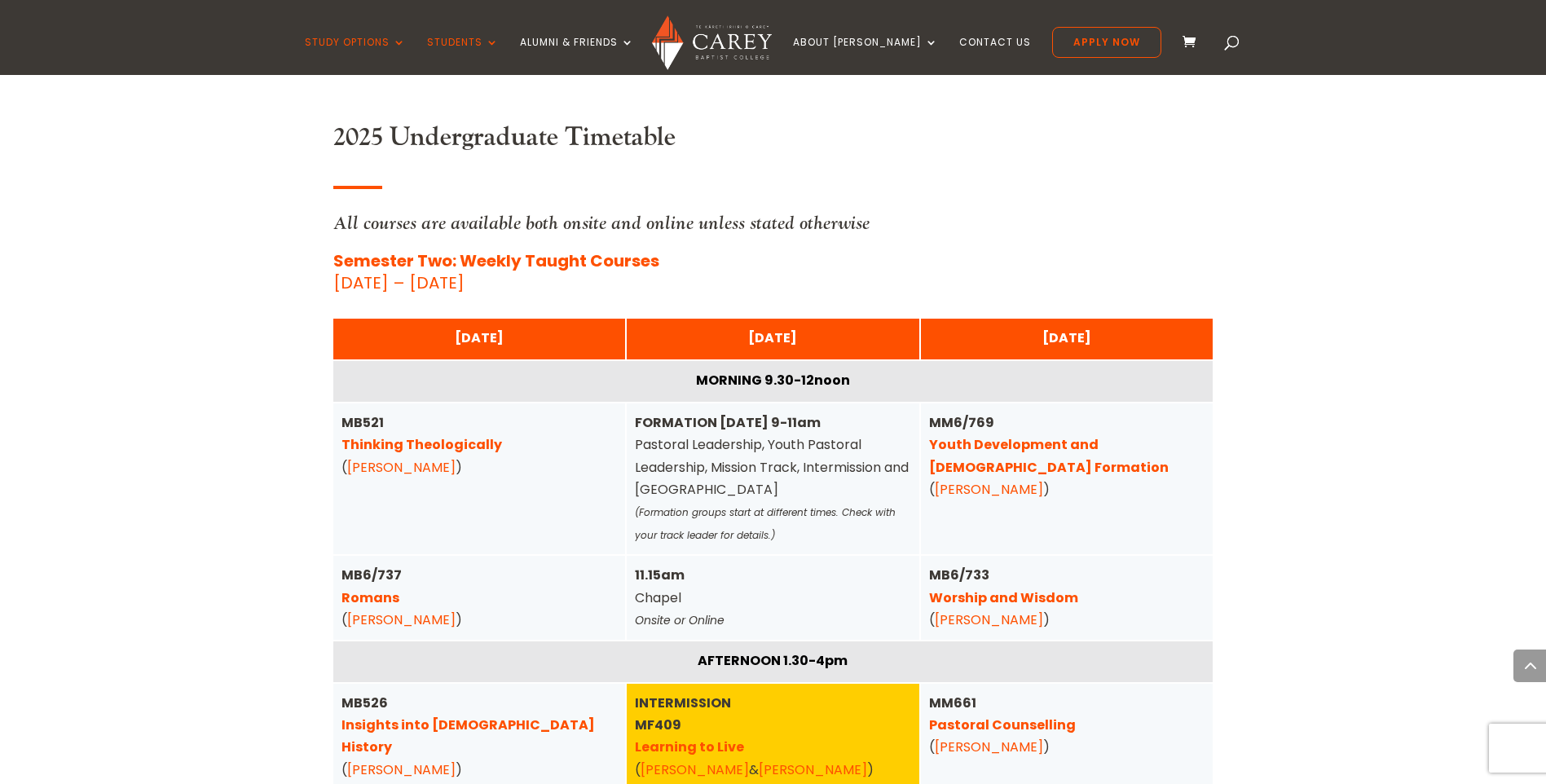
scroll to position [1138, 0]
